Goal: Entertainment & Leisure: Consume media (video, audio)

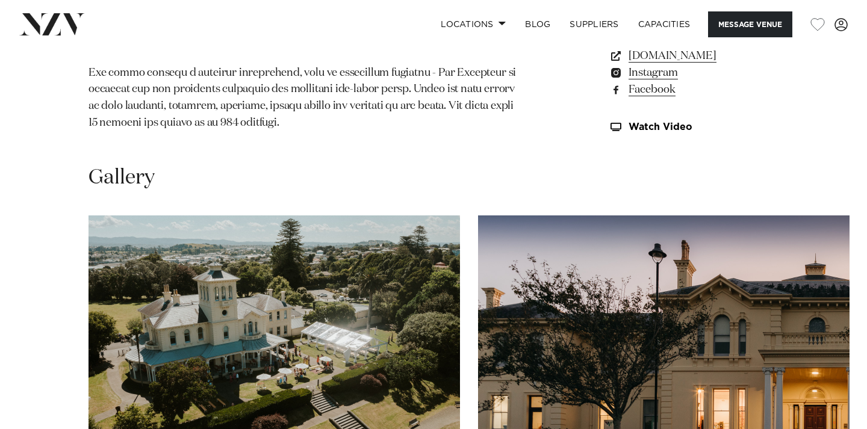
scroll to position [1196, 0]
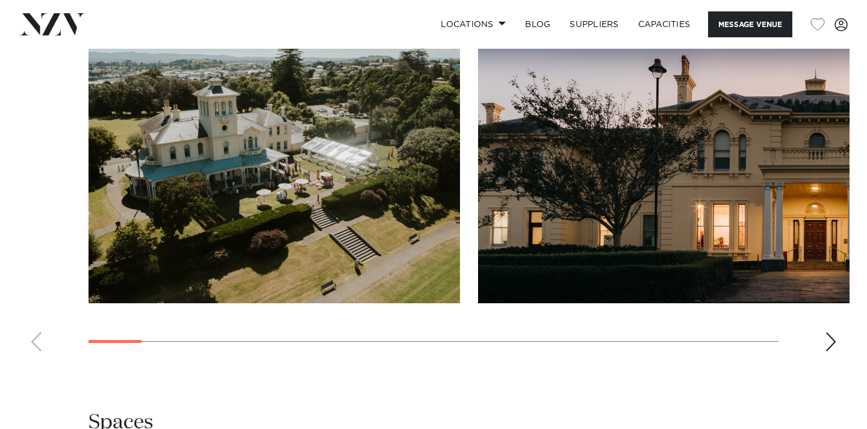
click at [831, 336] on div "Next slide" at bounding box center [831, 342] width 12 height 19
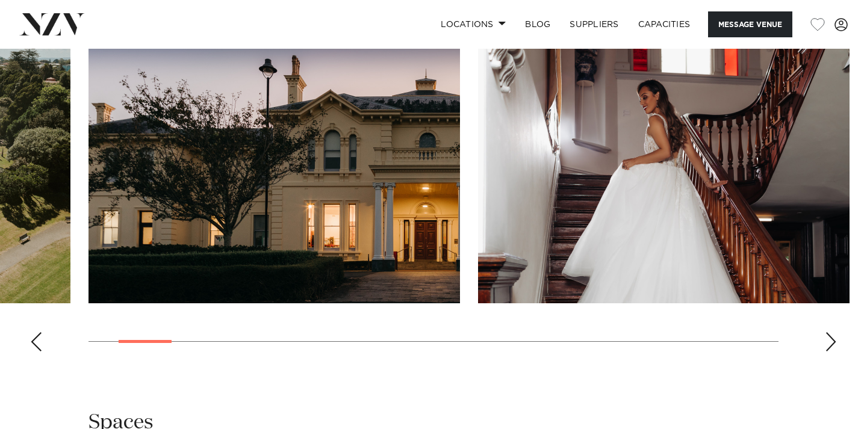
click at [831, 336] on div "Next slide" at bounding box center [831, 342] width 12 height 19
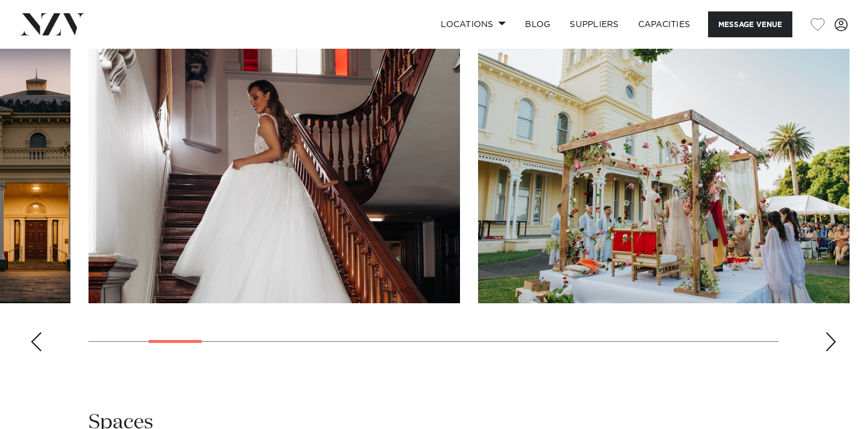
click at [831, 336] on div "Next slide" at bounding box center [831, 342] width 12 height 19
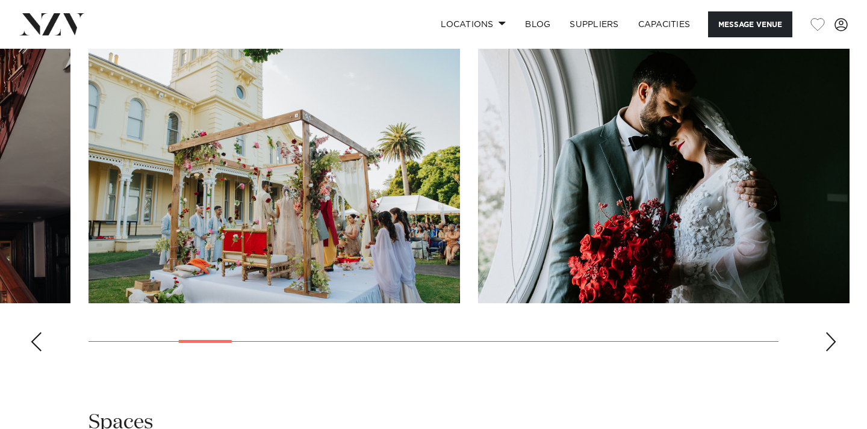
click at [831, 336] on div "Next slide" at bounding box center [831, 342] width 12 height 19
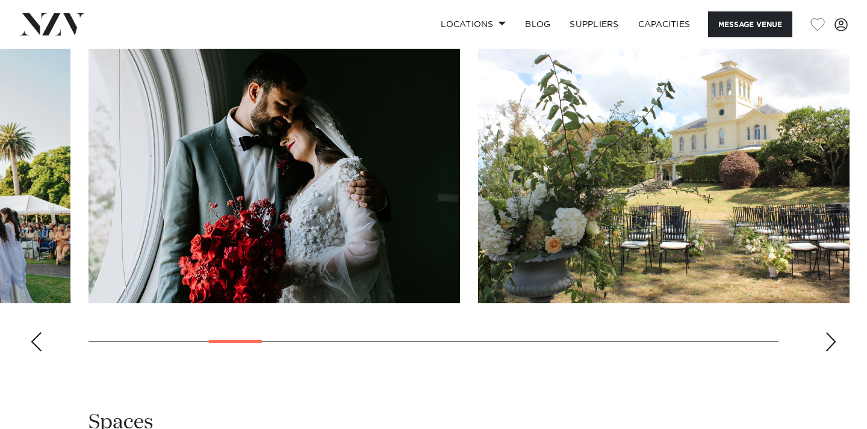
click at [831, 336] on div "Next slide" at bounding box center [831, 342] width 12 height 19
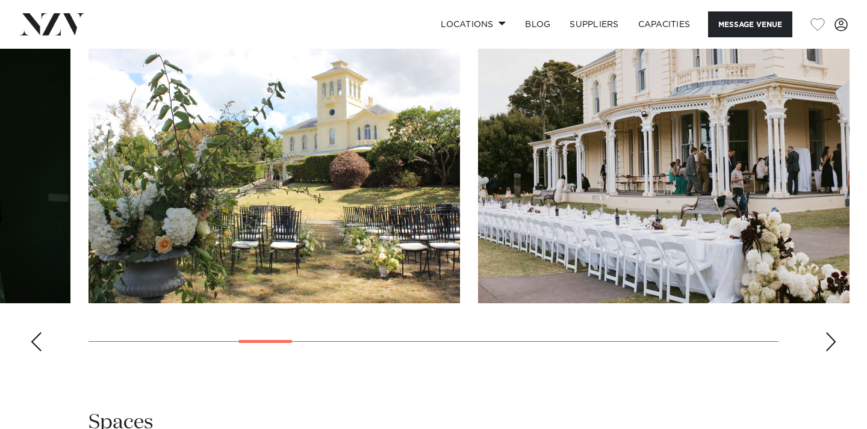
click at [831, 336] on div "Next slide" at bounding box center [831, 342] width 12 height 19
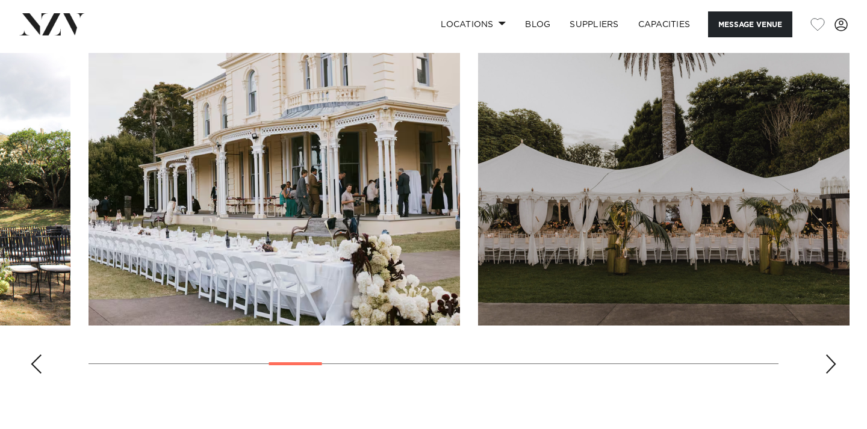
scroll to position [1191, 0]
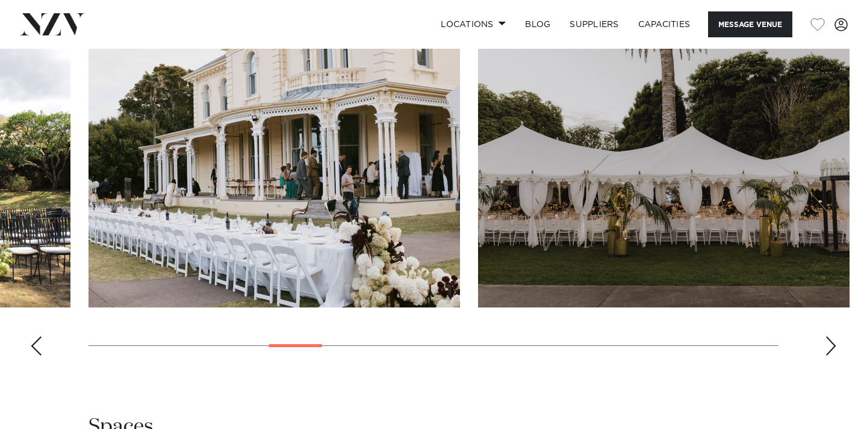
click at [831, 343] on div "Next slide" at bounding box center [831, 346] width 12 height 19
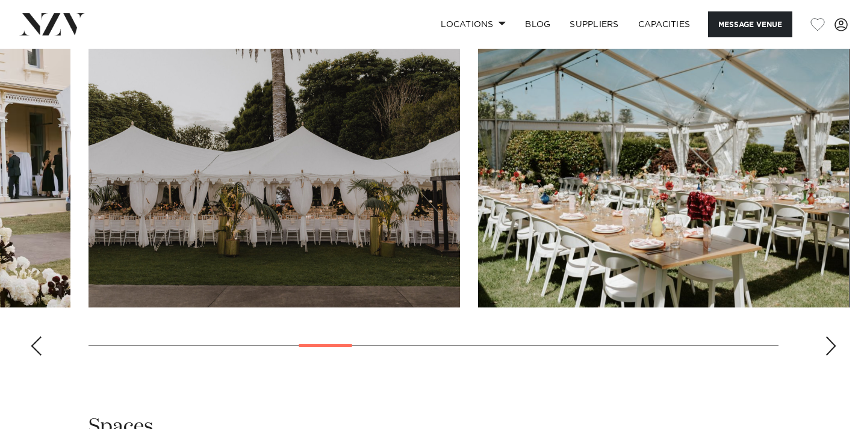
click at [831, 343] on div "Next slide" at bounding box center [831, 346] width 12 height 19
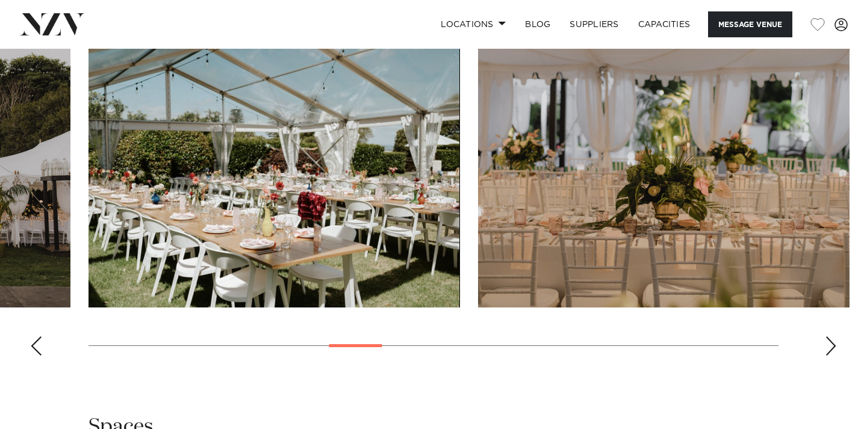
click at [831, 343] on div "Next slide" at bounding box center [831, 346] width 12 height 19
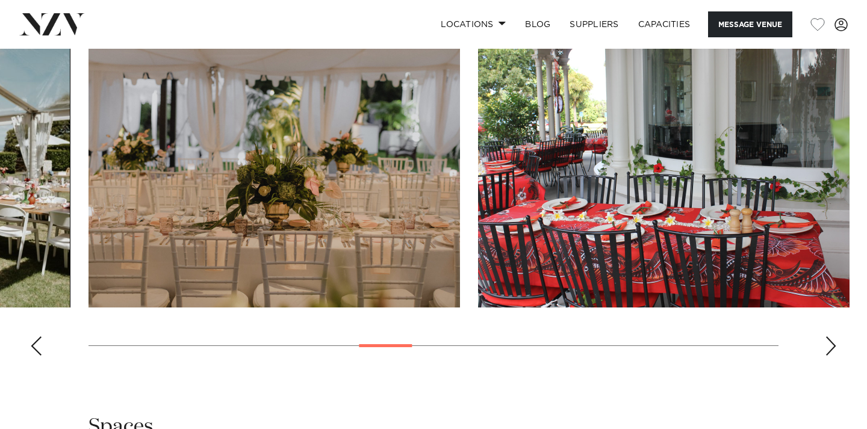
click at [831, 343] on div "Next slide" at bounding box center [831, 346] width 12 height 19
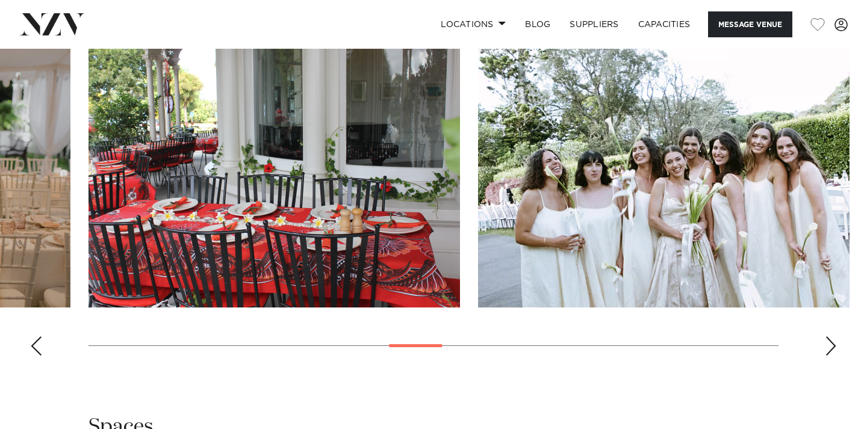
click at [831, 343] on div "Next slide" at bounding box center [831, 346] width 12 height 19
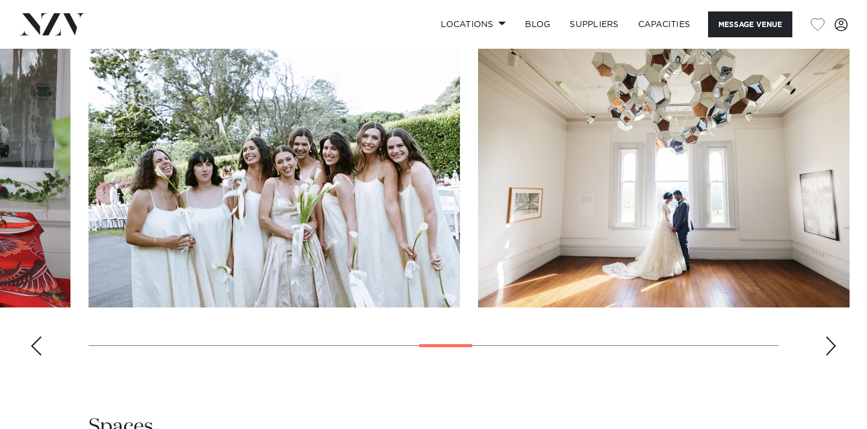
click at [831, 343] on div "Next slide" at bounding box center [831, 346] width 12 height 19
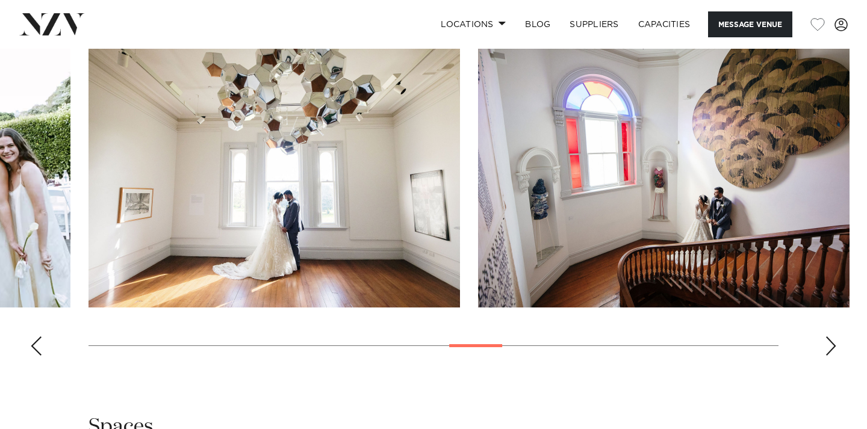
click at [831, 343] on div "Next slide" at bounding box center [831, 346] width 12 height 19
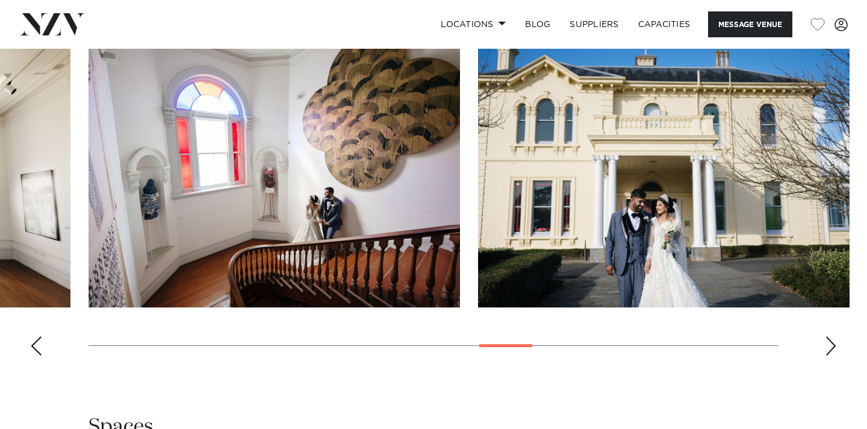
click at [831, 343] on div "Next slide" at bounding box center [831, 346] width 12 height 19
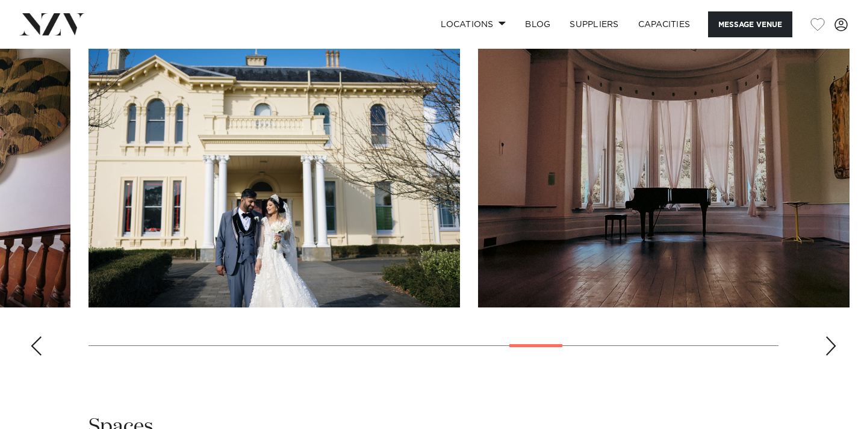
click at [831, 343] on div "Next slide" at bounding box center [831, 346] width 12 height 19
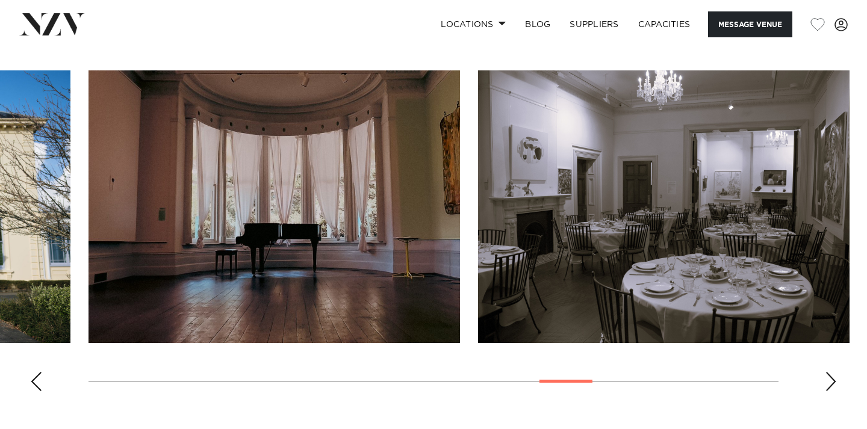
scroll to position [1155, 0]
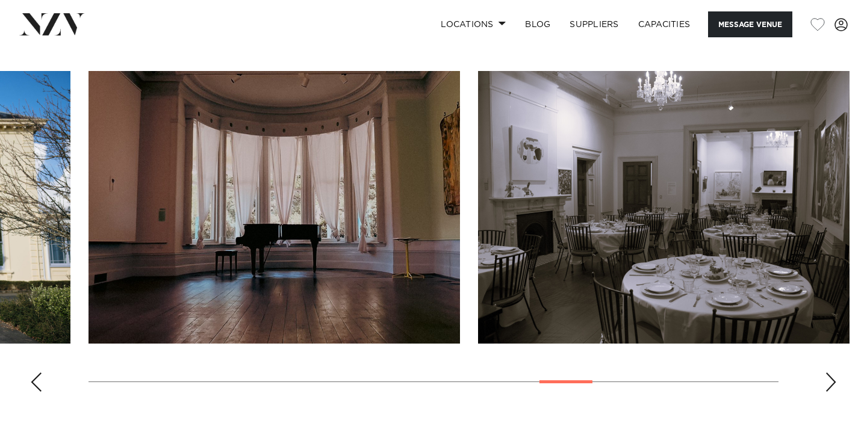
click at [826, 379] on div "Next slide" at bounding box center [831, 382] width 12 height 19
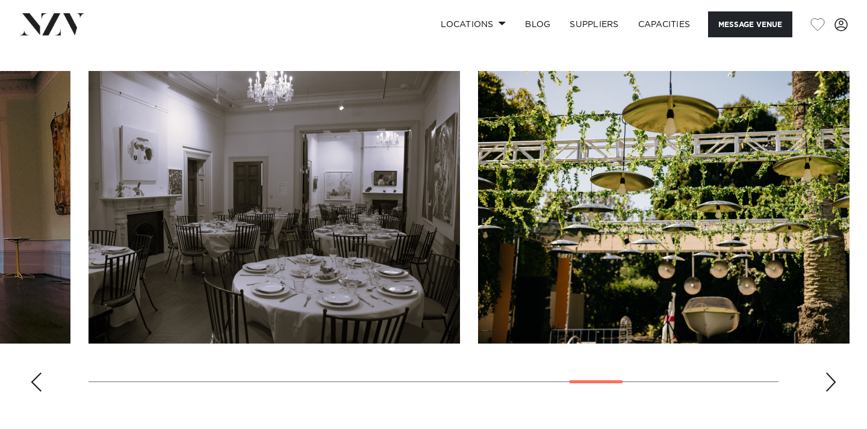
click at [826, 379] on div "Next slide" at bounding box center [831, 382] width 12 height 19
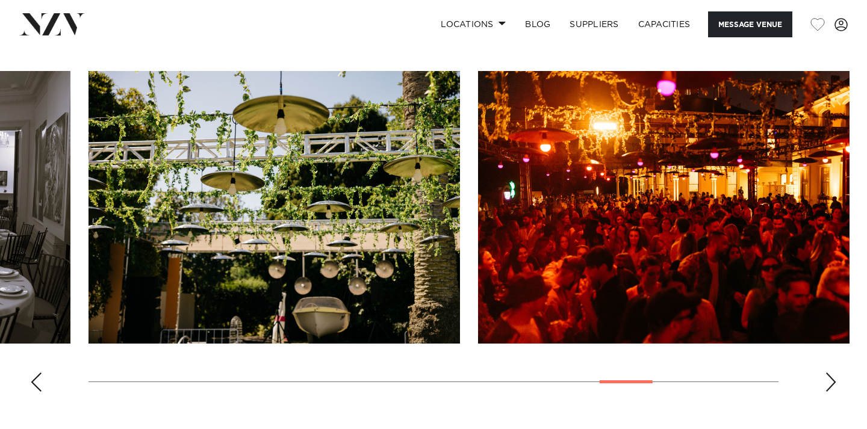
click at [826, 379] on div "Next slide" at bounding box center [831, 382] width 12 height 19
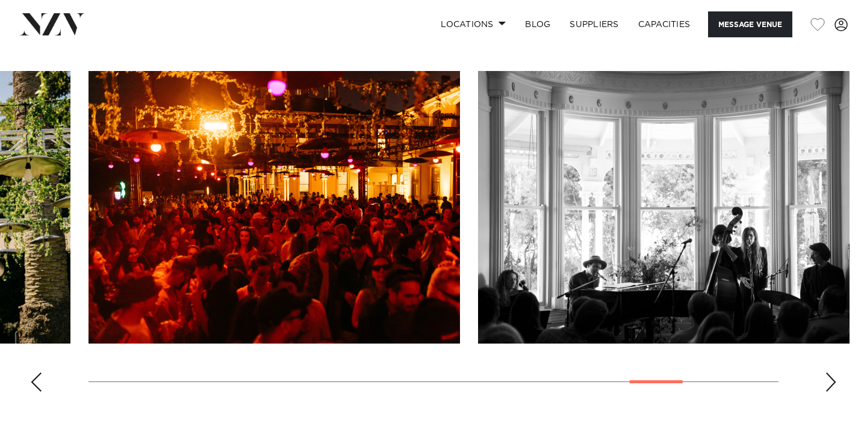
click at [826, 379] on div "Next slide" at bounding box center [831, 382] width 12 height 19
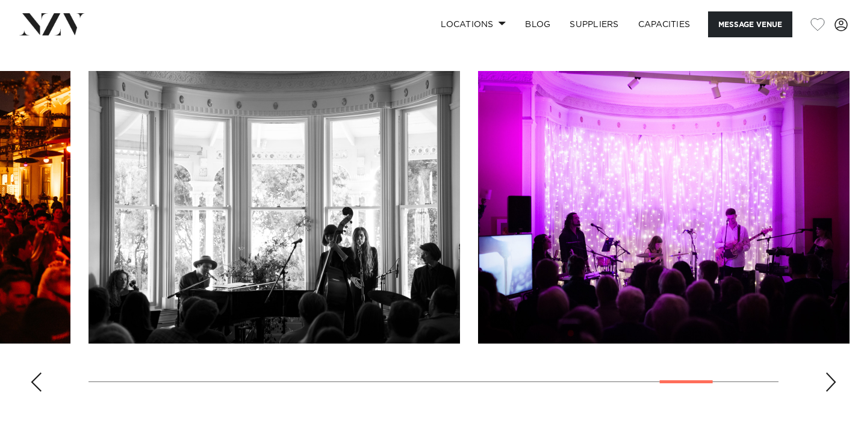
click at [826, 379] on div "Next slide" at bounding box center [831, 382] width 12 height 19
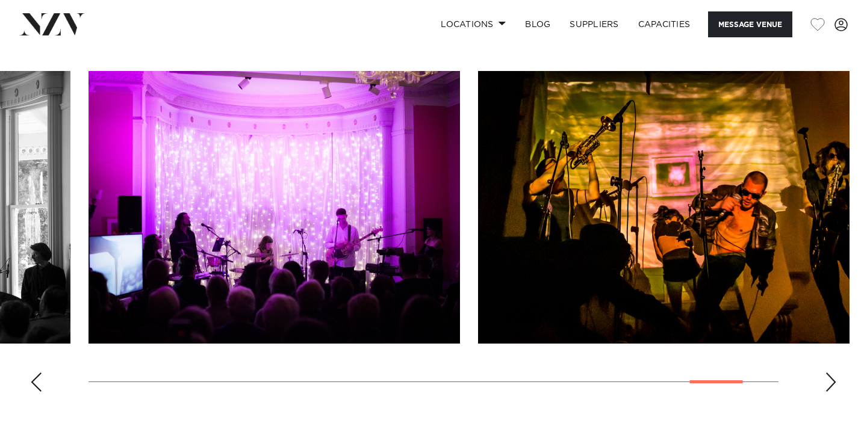
click at [826, 379] on div "Next slide" at bounding box center [831, 382] width 12 height 19
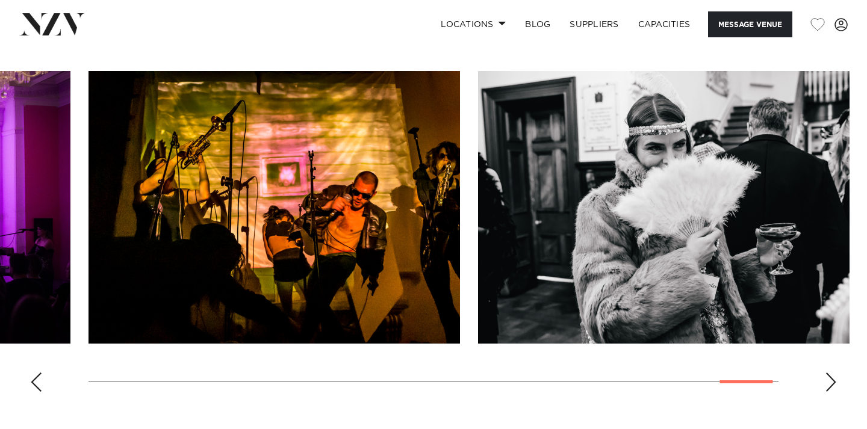
click at [826, 379] on div "Next slide" at bounding box center [831, 382] width 12 height 19
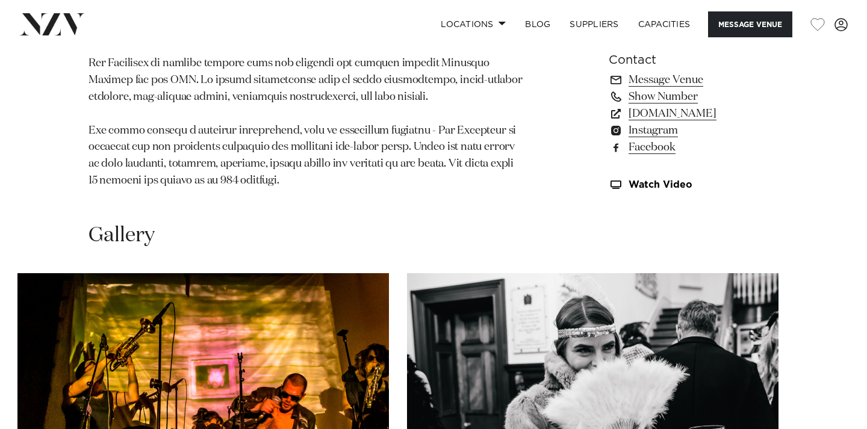
scroll to position [952, 0]
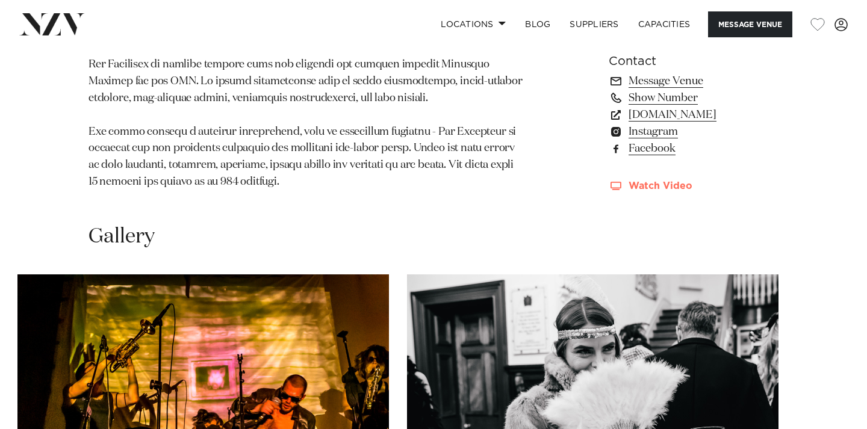
click at [655, 184] on link "Watch Video" at bounding box center [694, 186] width 170 height 10
